Goal: Check status: Check status

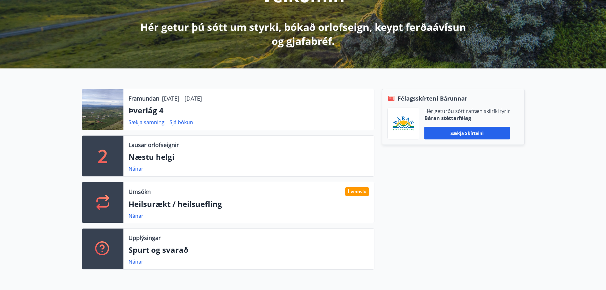
scroll to position [127, 0]
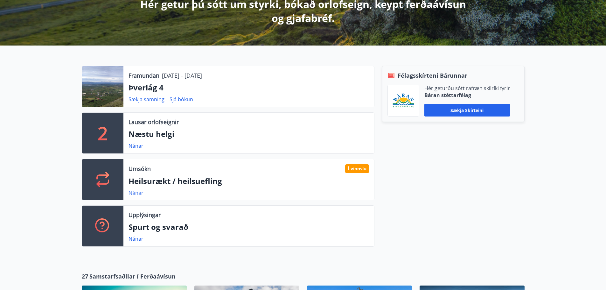
click at [137, 194] on link "Nánar" at bounding box center [136, 192] width 15 height 7
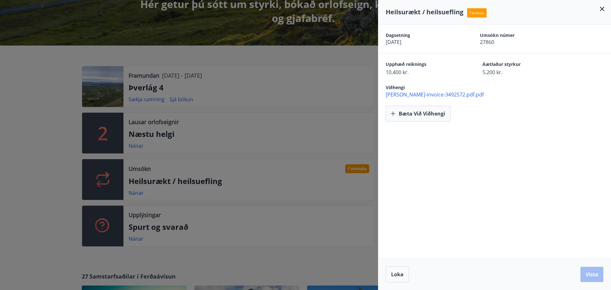
click at [601, 10] on icon at bounding box center [602, 9] width 4 height 4
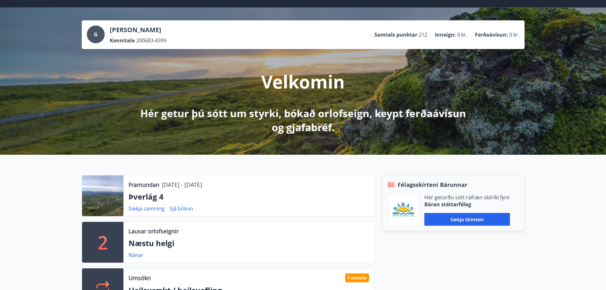
scroll to position [0, 0]
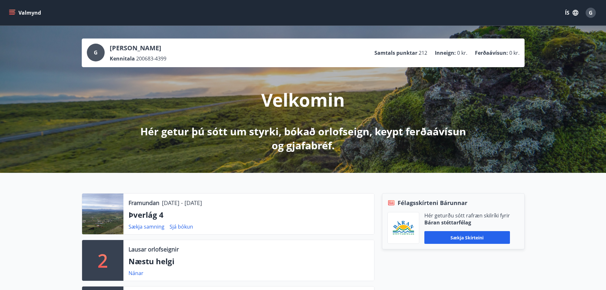
click at [26, 15] on button "Valmynd" at bounding box center [26, 12] width 36 height 11
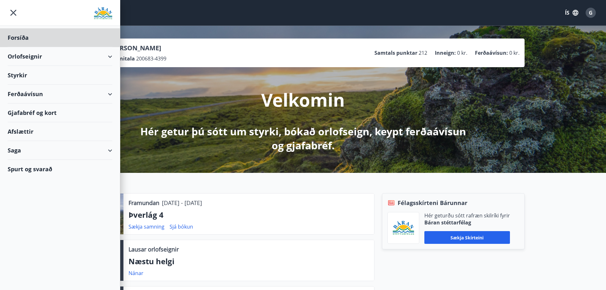
click at [23, 75] on div "Styrkir" at bounding box center [60, 75] width 105 height 19
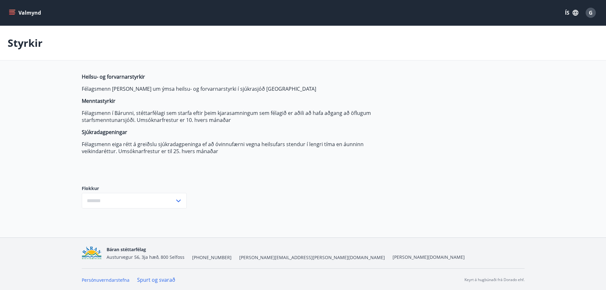
type input "***"
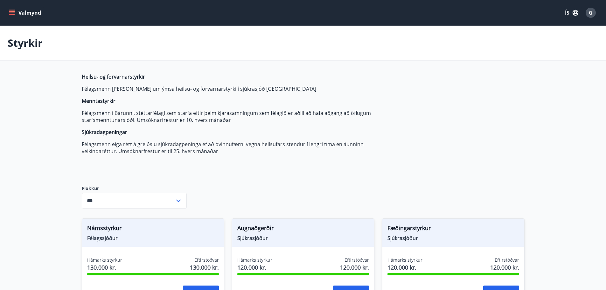
click at [31, 10] on button "Valmynd" at bounding box center [26, 12] width 36 height 11
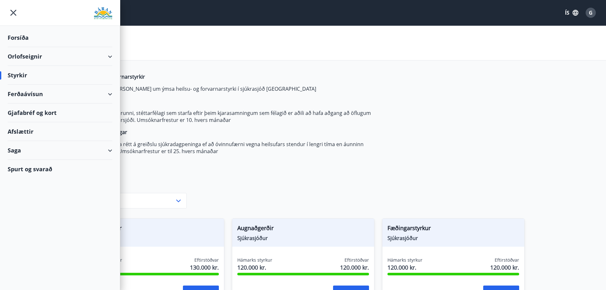
click at [96, 149] on div "Saga" at bounding box center [60, 150] width 105 height 19
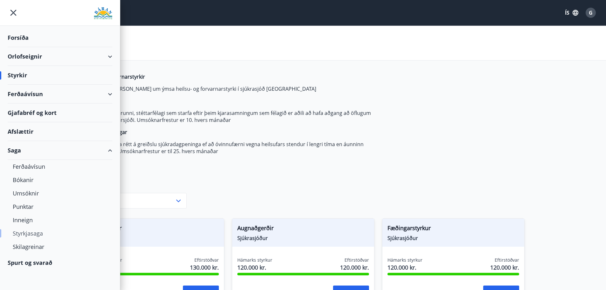
click at [27, 232] on div "Styrkjasaga" at bounding box center [60, 233] width 95 height 13
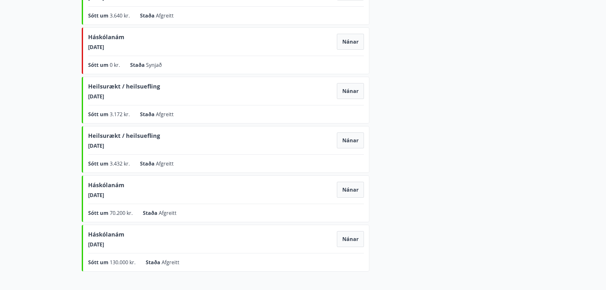
scroll to position [318, 0]
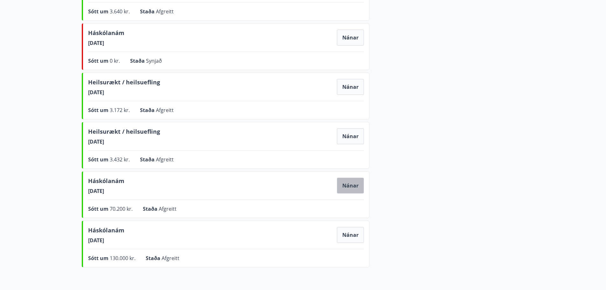
click at [356, 188] on button "Nánar" at bounding box center [350, 186] width 27 height 16
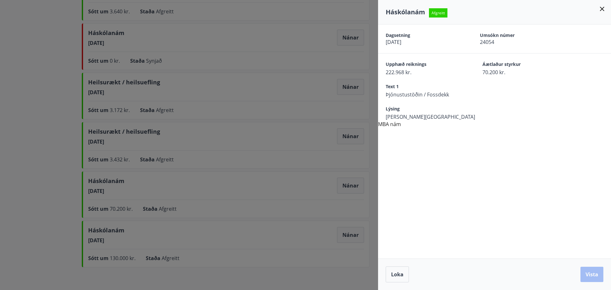
click at [603, 10] on icon at bounding box center [602, 9] width 8 height 8
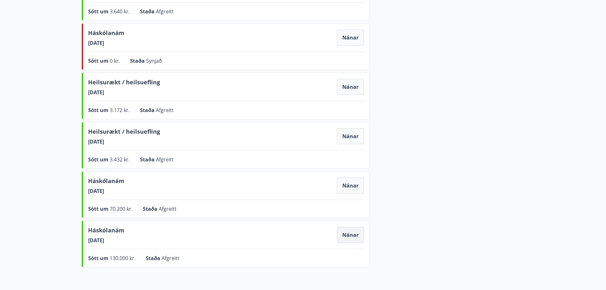
click at [338, 236] on button "Nánar" at bounding box center [350, 235] width 27 height 16
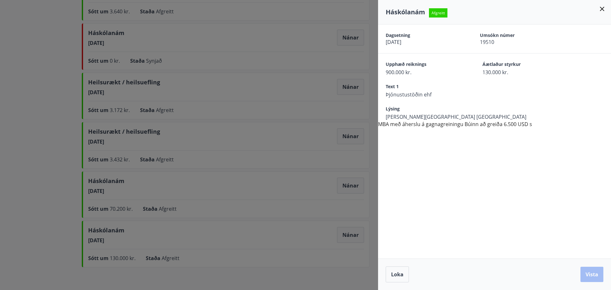
click at [602, 11] on icon at bounding box center [602, 9] width 8 height 8
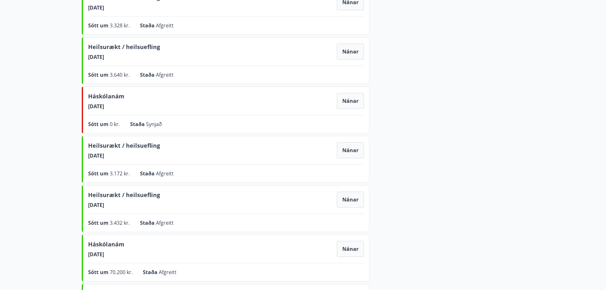
scroll to position [255, 0]
click at [347, 101] on button "Nánar" at bounding box center [350, 101] width 27 height 16
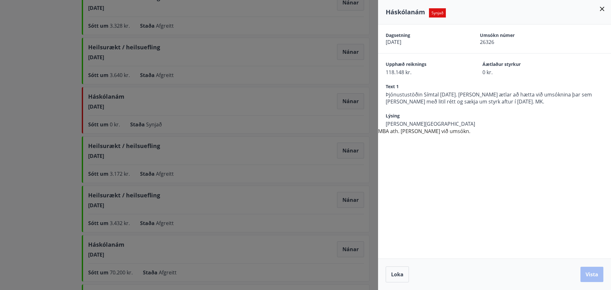
click at [601, 10] on icon at bounding box center [602, 9] width 4 height 4
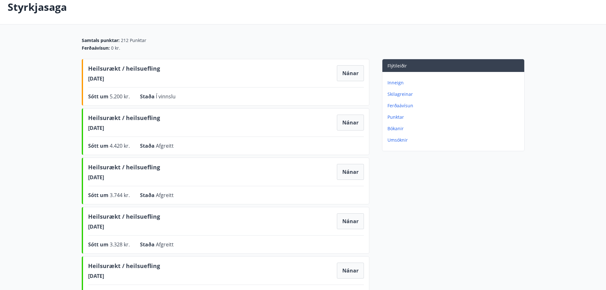
scroll to position [32, 0]
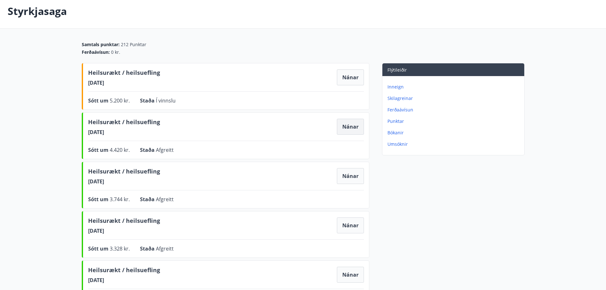
click at [349, 128] on button "Nánar" at bounding box center [350, 127] width 27 height 16
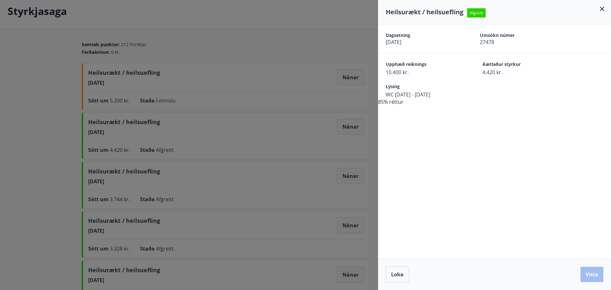
click at [603, 9] on icon at bounding box center [602, 9] width 4 height 4
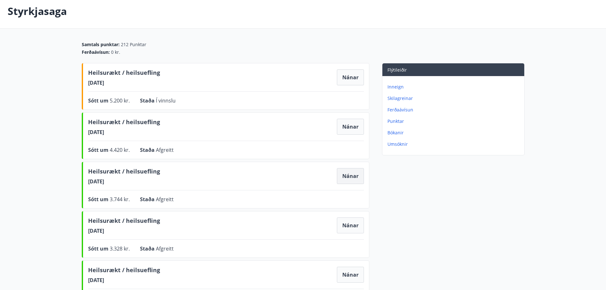
click at [343, 175] on button "Nánar" at bounding box center [350, 176] width 27 height 16
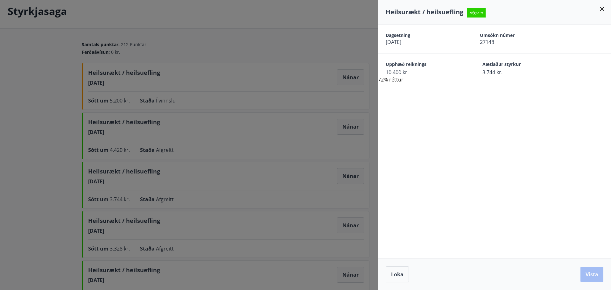
click at [601, 7] on icon at bounding box center [602, 9] width 8 height 8
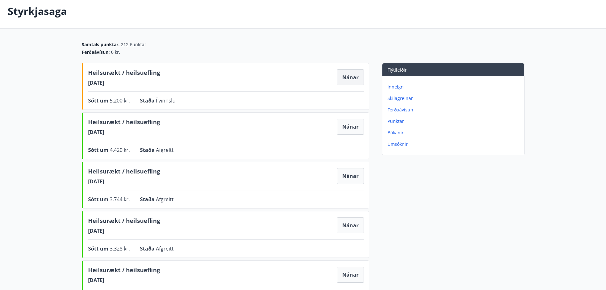
click at [354, 75] on button "Nánar" at bounding box center [350, 77] width 27 height 16
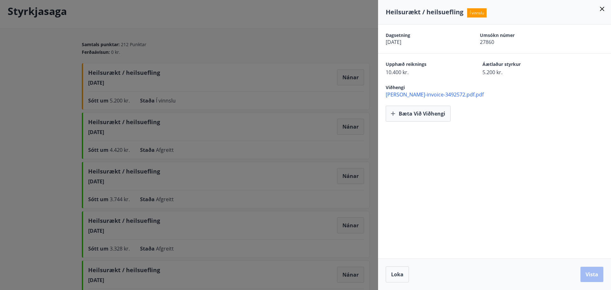
click at [604, 8] on icon at bounding box center [602, 9] width 8 height 8
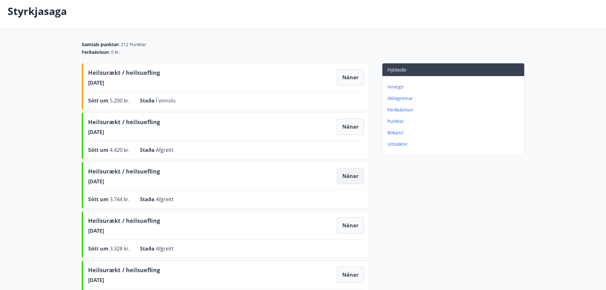
click at [355, 176] on button "Nánar" at bounding box center [350, 176] width 27 height 16
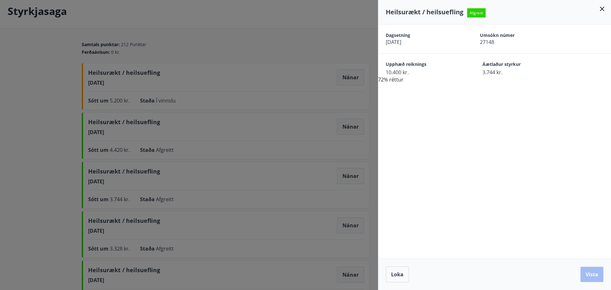
click at [602, 8] on icon at bounding box center [602, 9] width 4 height 4
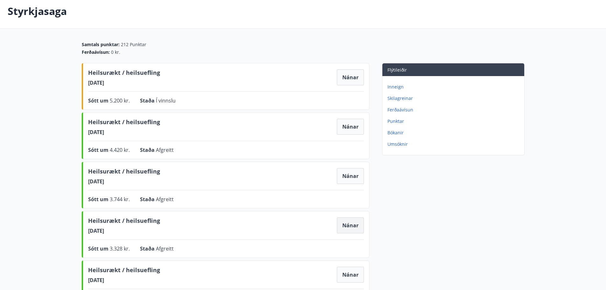
click at [344, 226] on button "Nánar" at bounding box center [350, 225] width 27 height 16
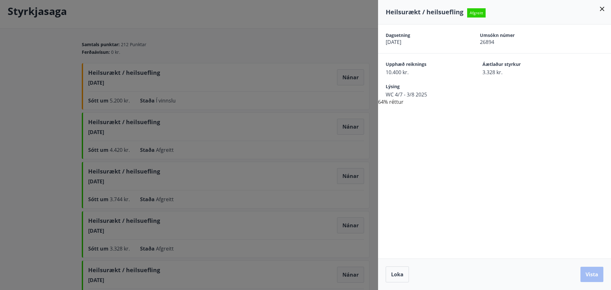
click at [603, 10] on icon at bounding box center [602, 9] width 8 height 8
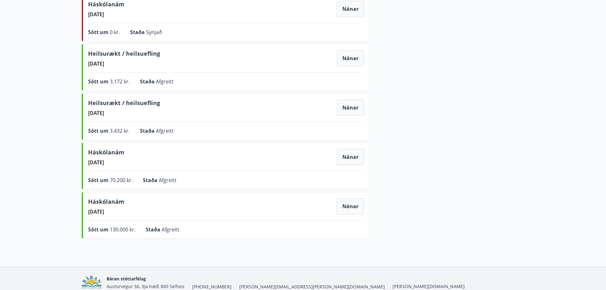
scroll to position [350, 0]
